Goal: Transaction & Acquisition: Purchase product/service

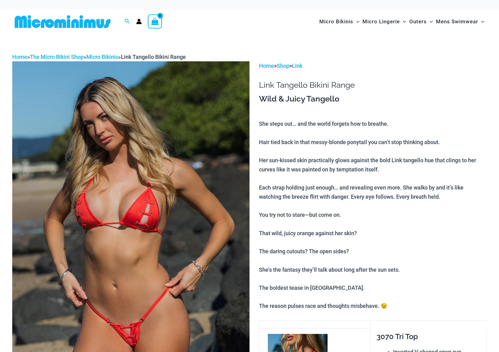
click at [183, 221] on img at bounding box center [130, 239] width 237 height 356
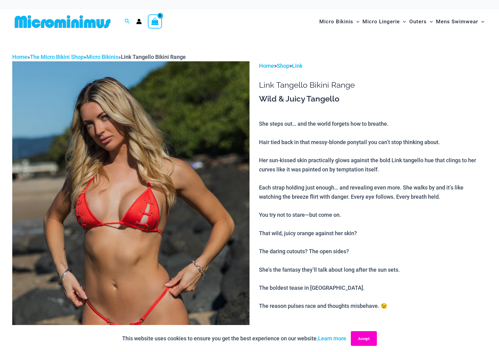
click at [366, 340] on button "Accept" at bounding box center [364, 338] width 26 height 15
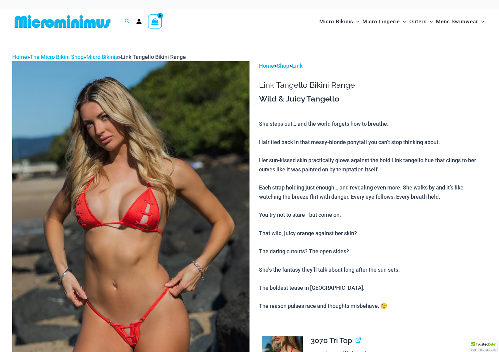
click at [236, 271] on img at bounding box center [130, 239] width 237 height 356
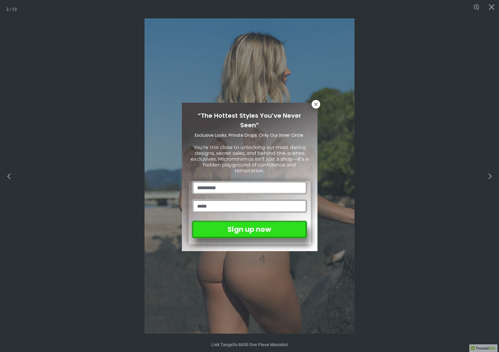
click at [197, 286] on div "“The Hottest Styles You’ve Never Seen” Exclusive Looks. Private Drops. Only Our…" at bounding box center [249, 176] width 499 height 352
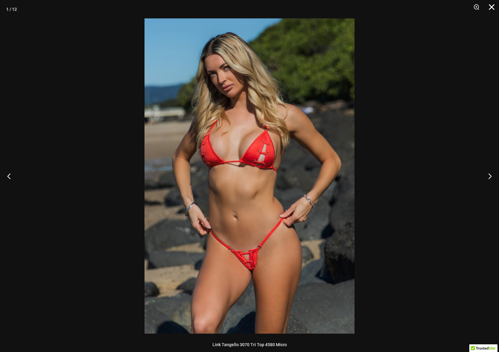
click at [493, 7] on button "Close" at bounding box center [489, 9] width 15 height 18
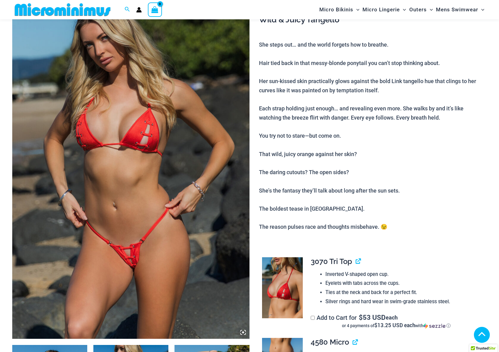
scroll to position [113, 0]
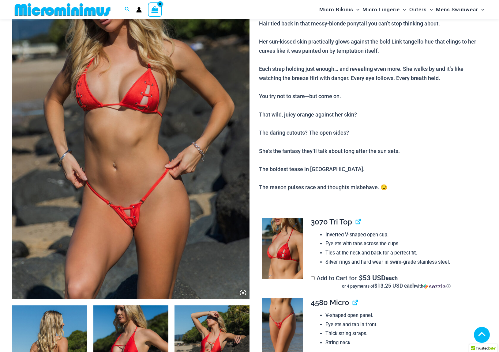
click at [285, 235] on img at bounding box center [282, 247] width 41 height 61
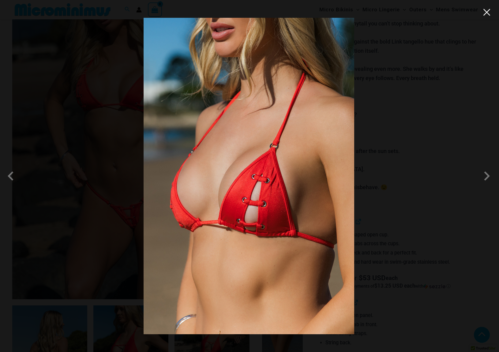
click at [487, 13] on button "Close" at bounding box center [486, 12] width 9 height 9
